Goal: Register for event/course

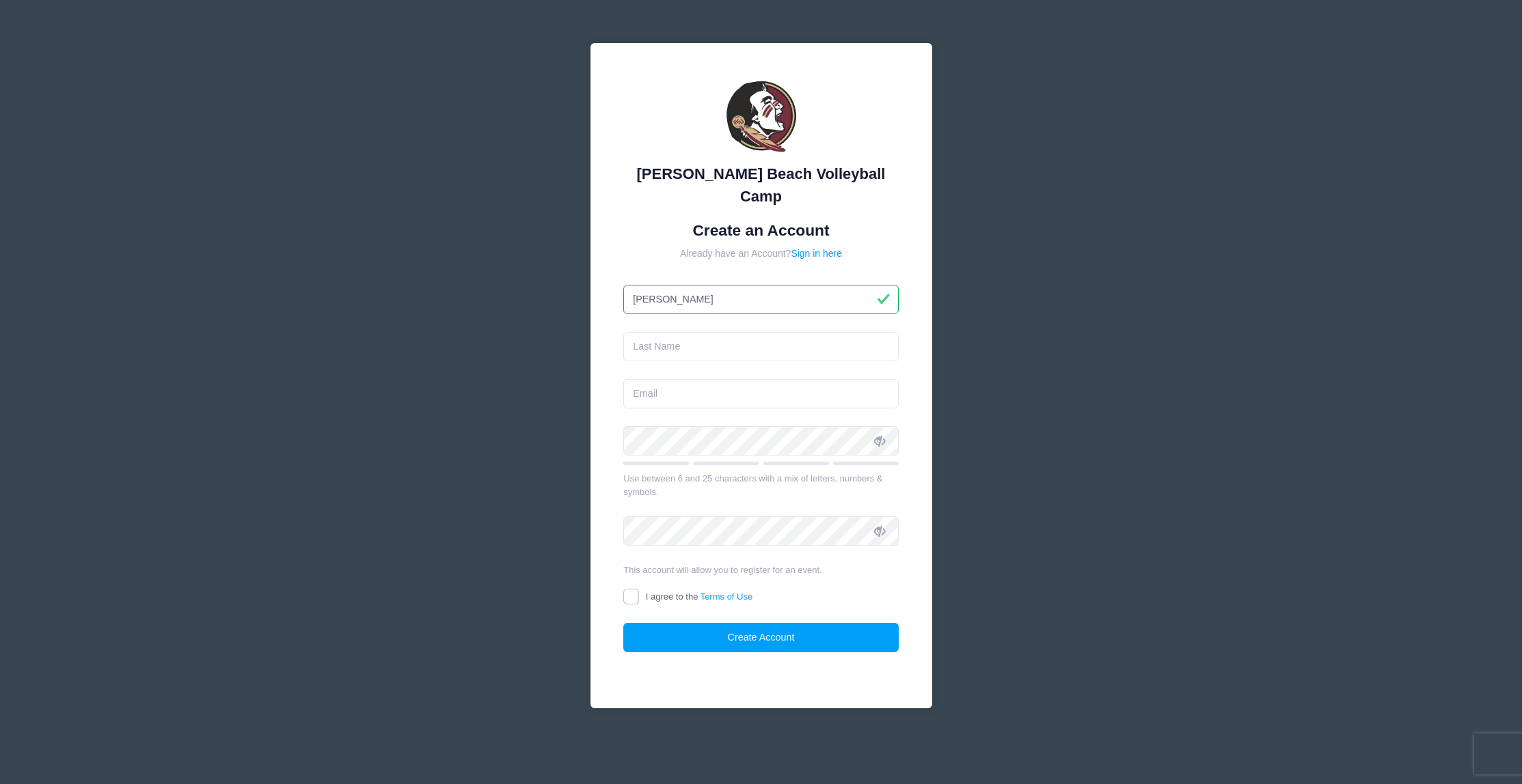
type input "[PERSON_NAME]"
type input "[EMAIL_ADDRESS][DOMAIN_NAME]"
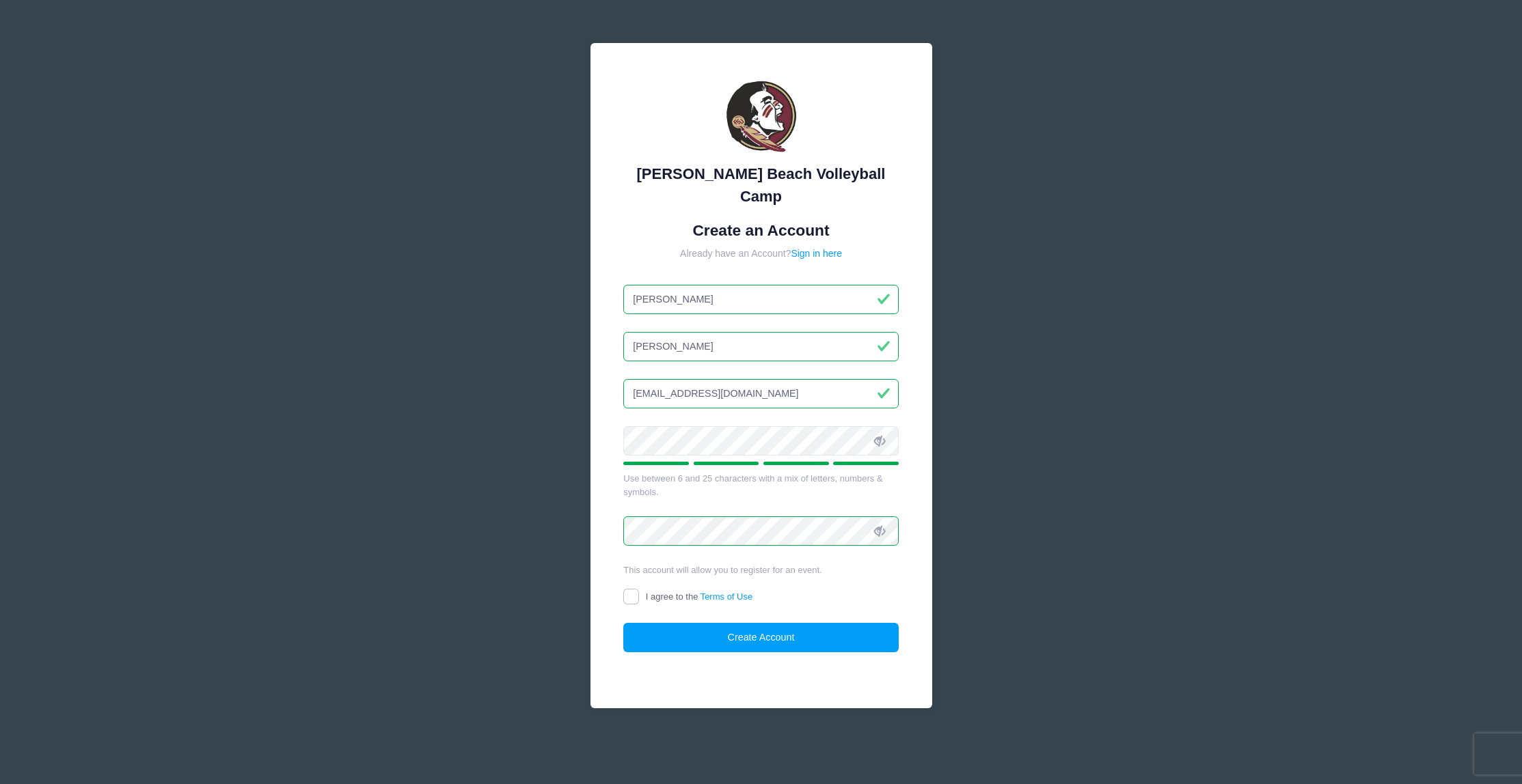
click at [638, 588] on input "I agree to the Terms of Use" at bounding box center [631, 596] width 16 height 16
checkbox input "true"
click at [757, 623] on button "Create Account" at bounding box center [761, 637] width 275 height 29
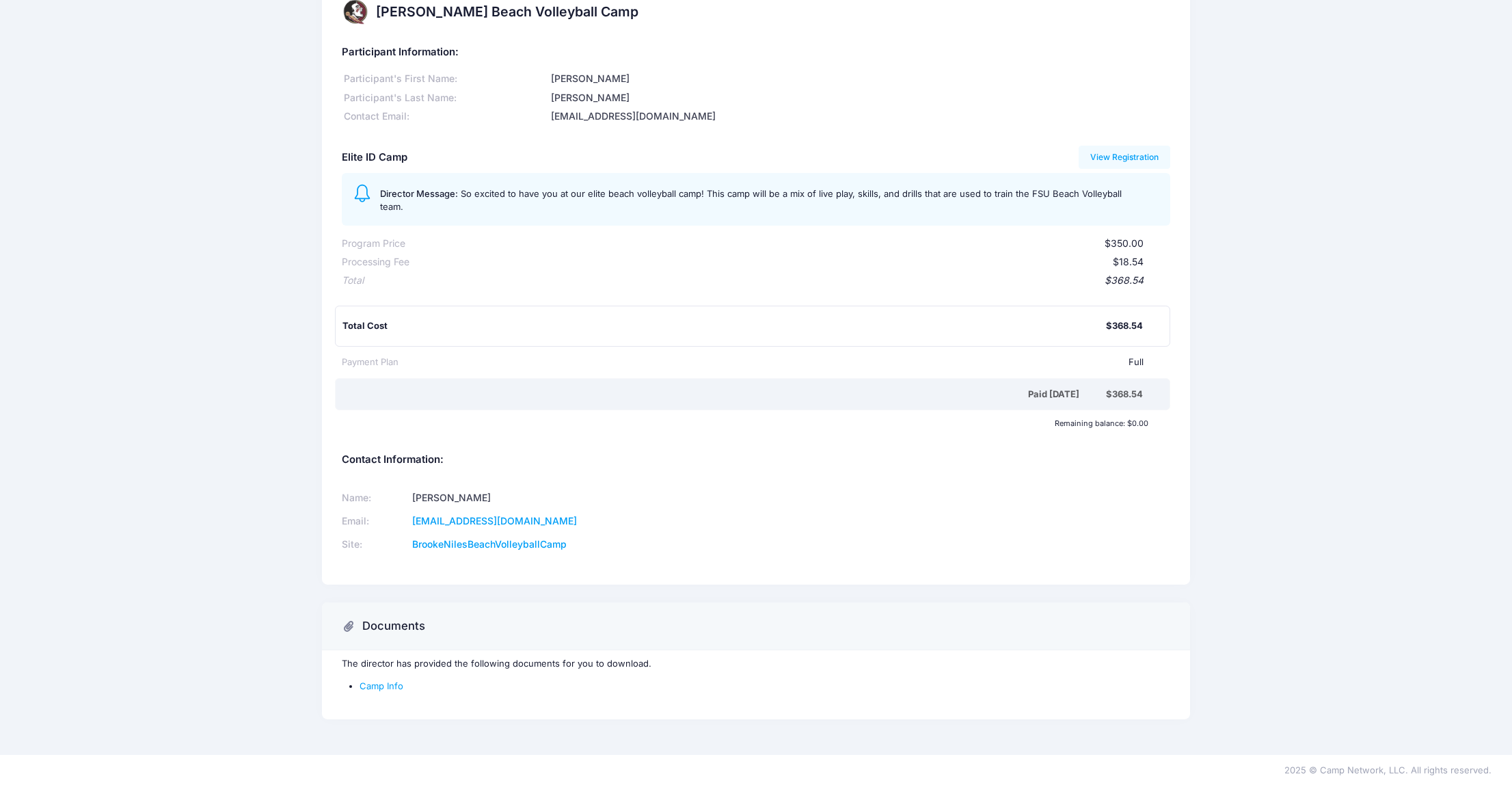
scroll to position [29, 0]
click at [393, 687] on link "Camp Info" at bounding box center [382, 686] width 44 height 11
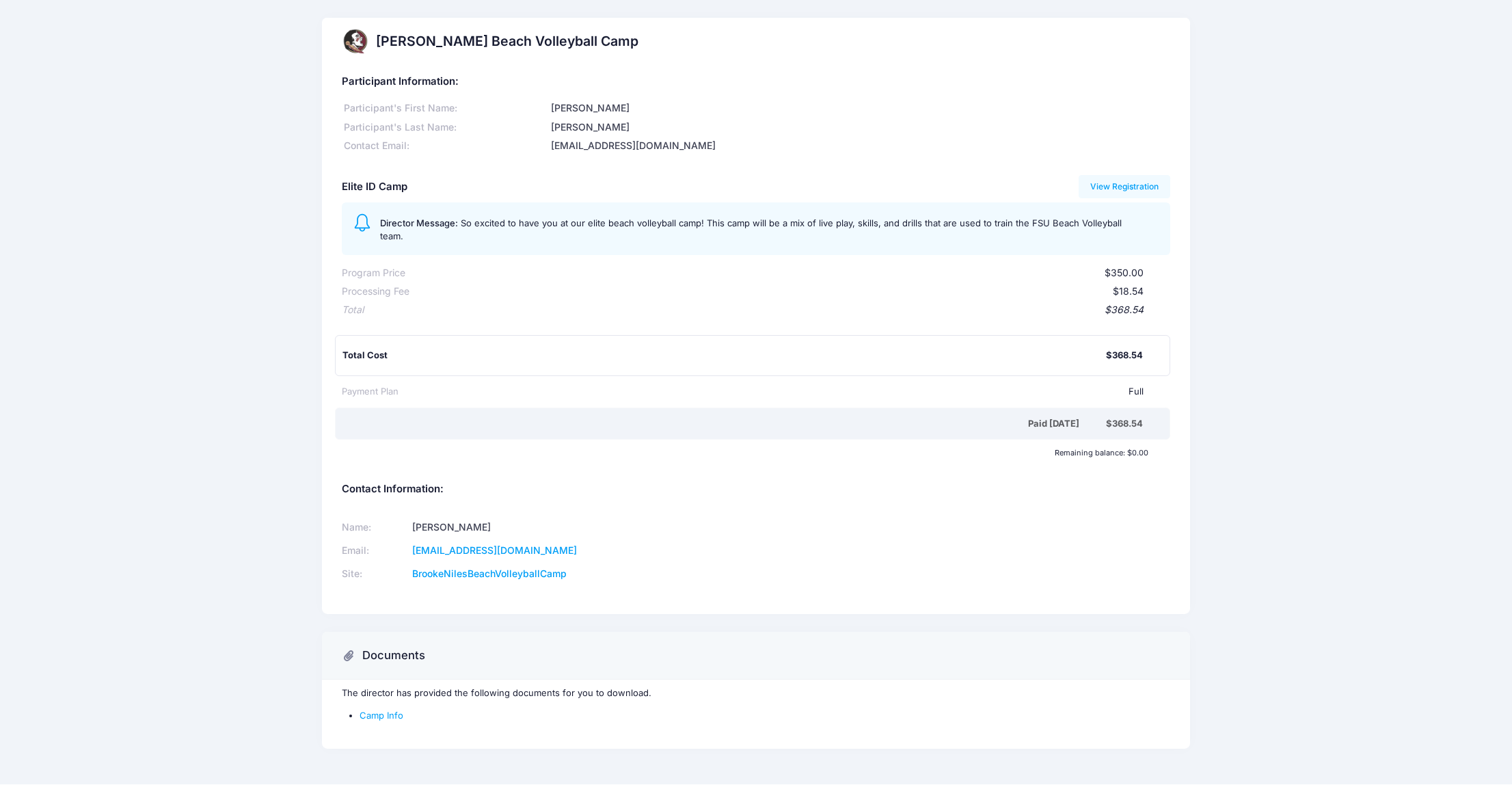
scroll to position [0, 0]
click at [1138, 185] on link "View Registration" at bounding box center [1125, 187] width 92 height 23
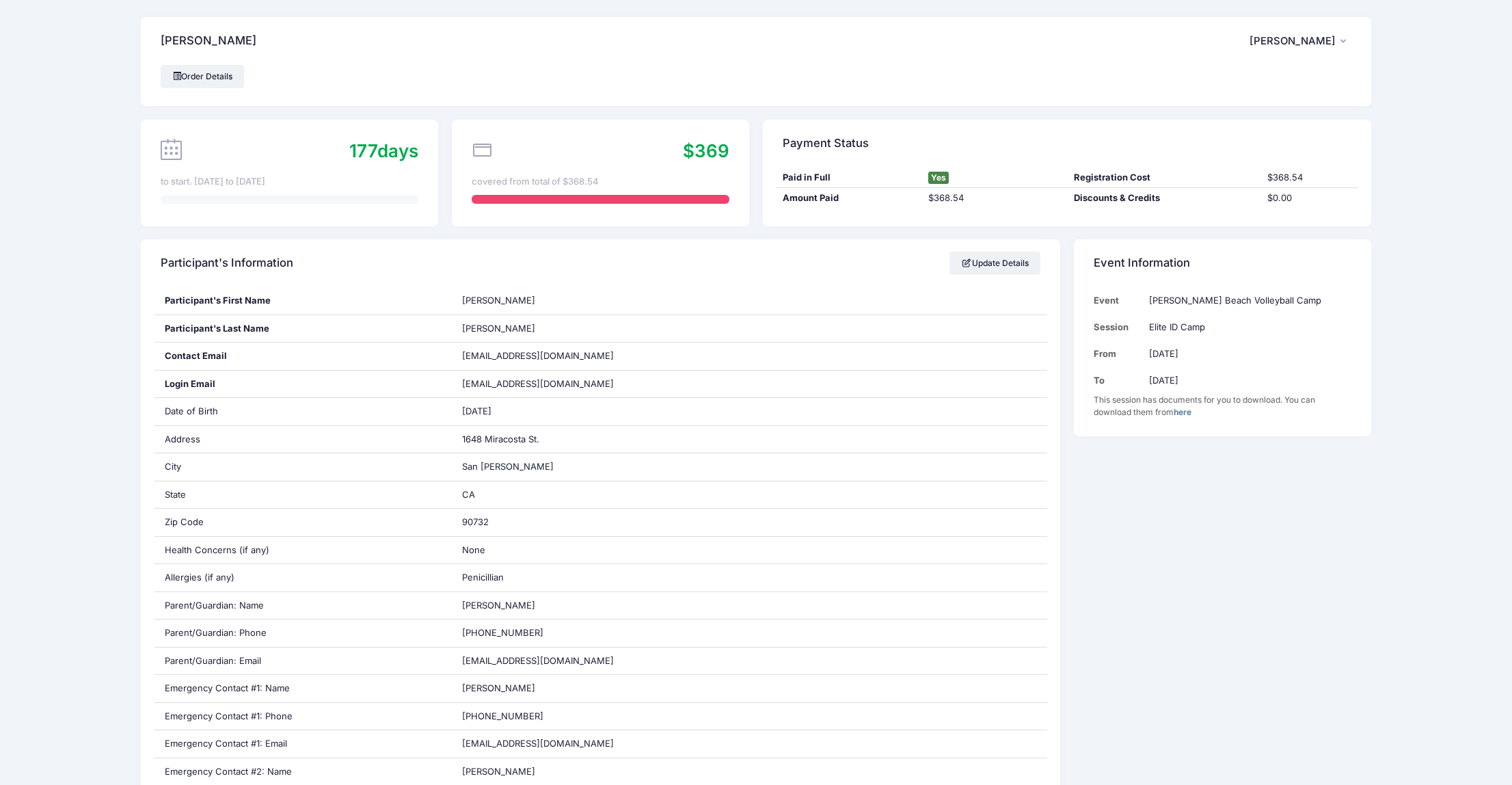
click at [1335, 36] on span "Stacy Balestrieri" at bounding box center [1293, 41] width 86 height 12
click at [1218, 113] on link "Logout" at bounding box center [1266, 114] width 158 height 26
click at [229, 80] on link "Order Details" at bounding box center [202, 76] width 84 height 23
click at [1180, 412] on link "here" at bounding box center [1182, 412] width 17 height 10
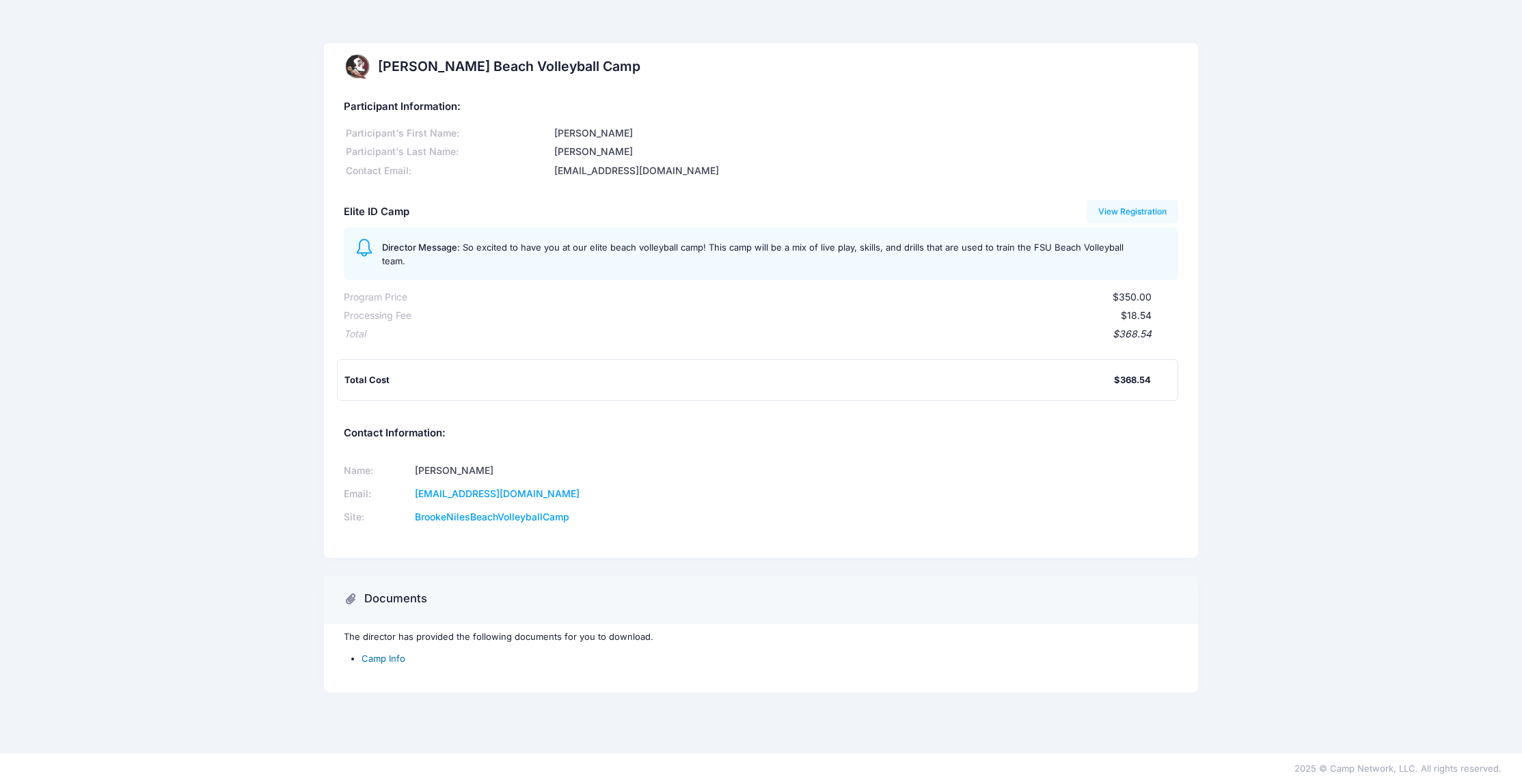
click at [390, 653] on link "Camp Info" at bounding box center [383, 658] width 44 height 11
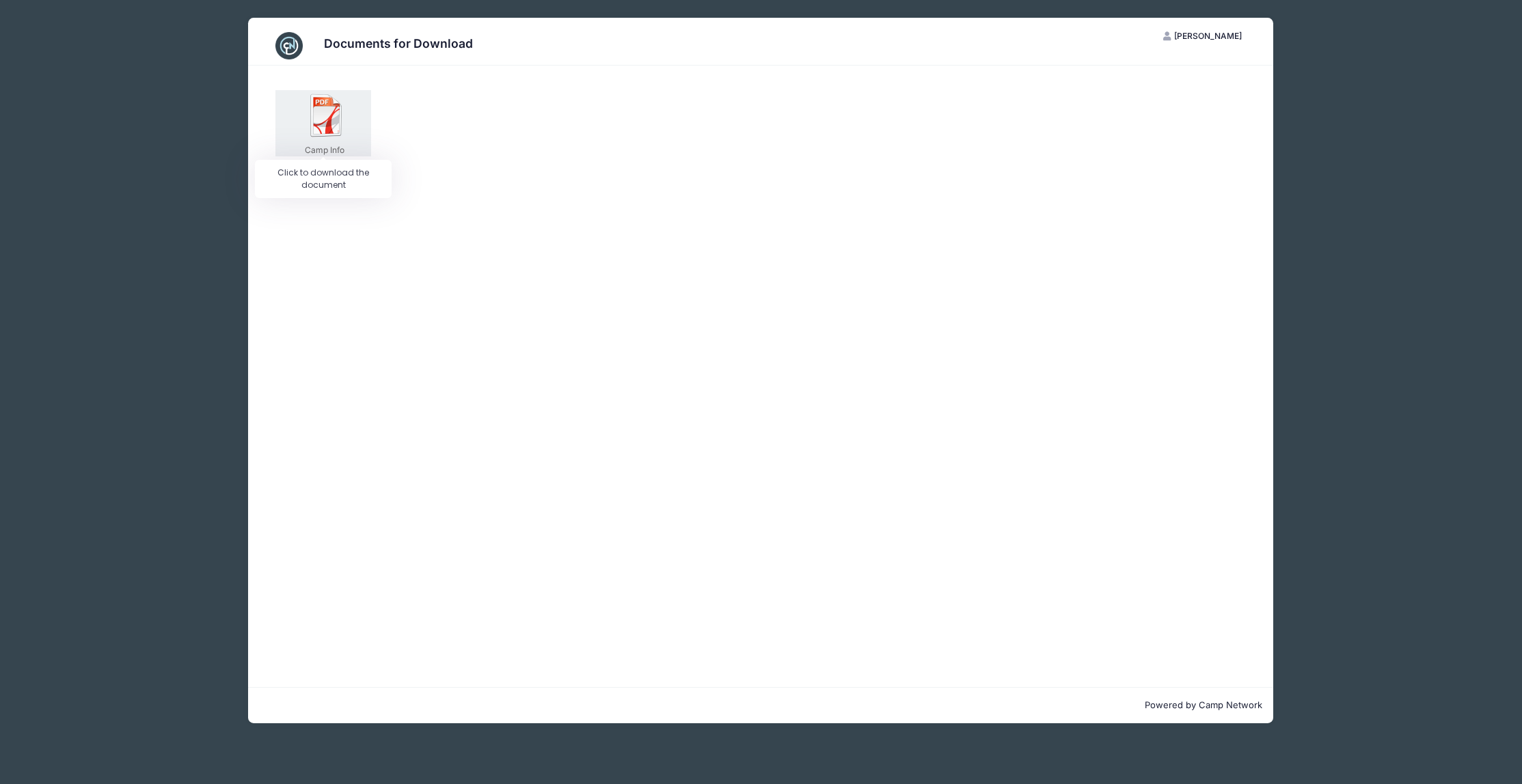
click at [323, 141] on div "Camp Info" at bounding box center [322, 123] width 95 height 66
